Goal: Communication & Community: Answer question/provide support

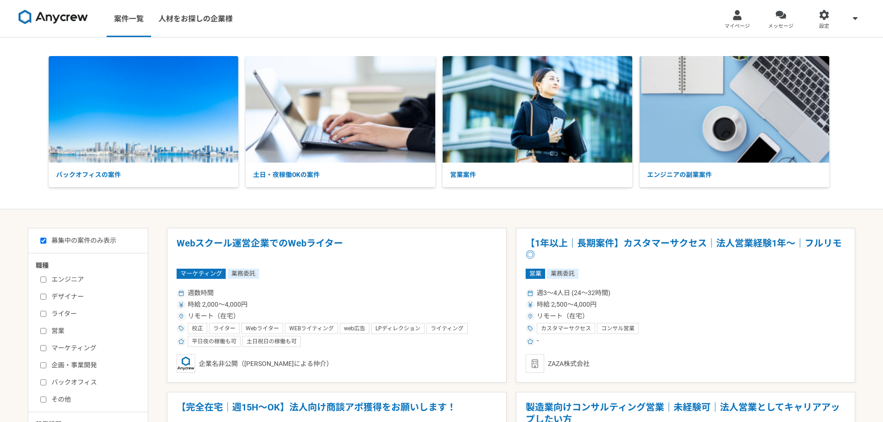
click at [780, 29] on span "メッセージ" at bounding box center [780, 26] width 25 height 7
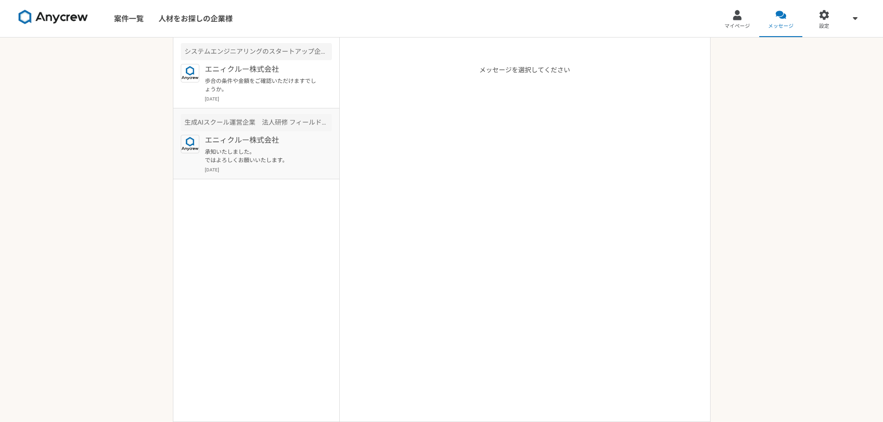
click at [255, 147] on div "エニィクルー株式会社 承知いたしました。 ではよろしくお願いいたします。 [DATE]" at bounding box center [268, 154] width 127 height 38
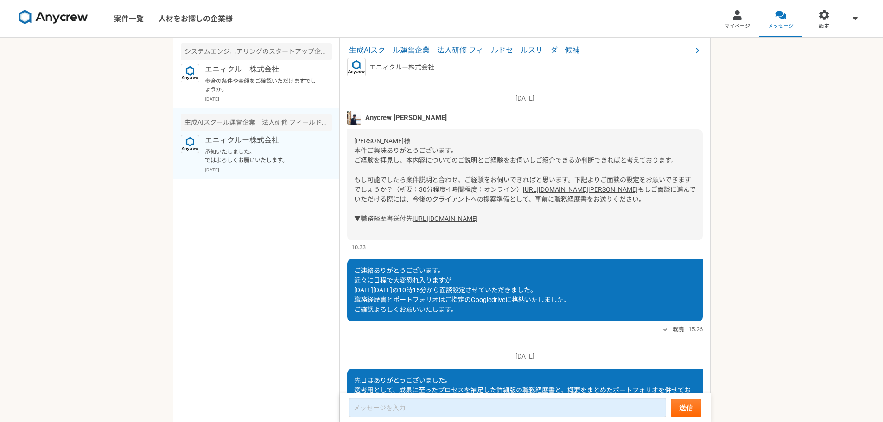
scroll to position [667, 0]
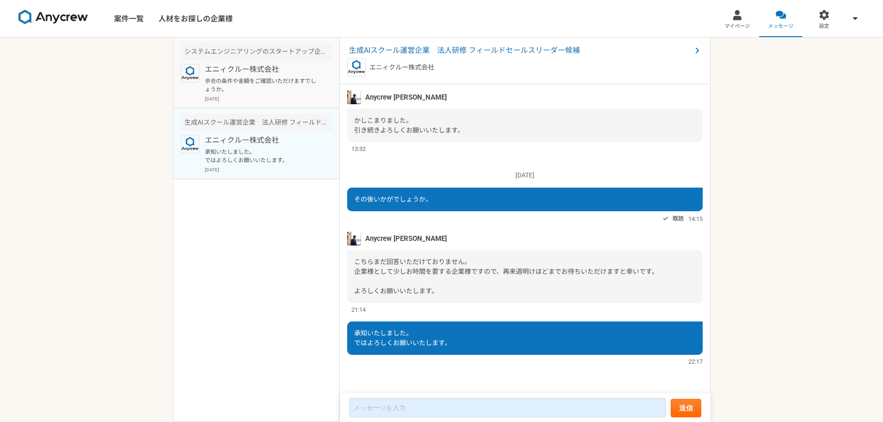
click at [248, 98] on p "[DATE]" at bounding box center [268, 99] width 127 height 7
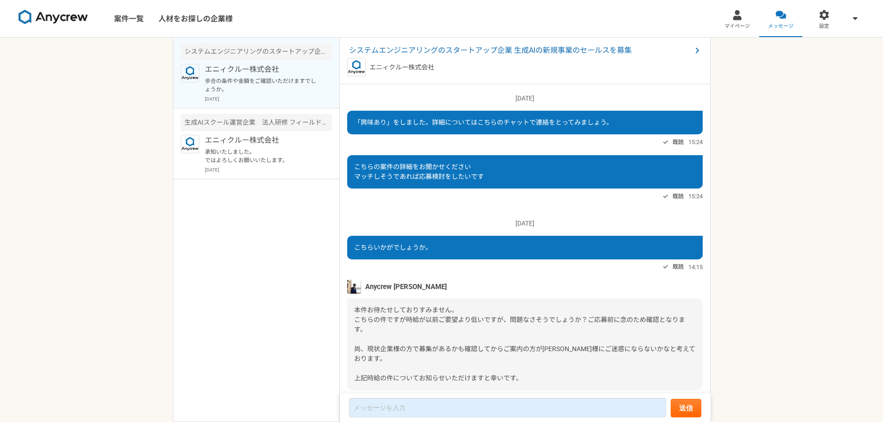
scroll to position [129, 0]
